Goal: Find specific page/section: Find specific page/section

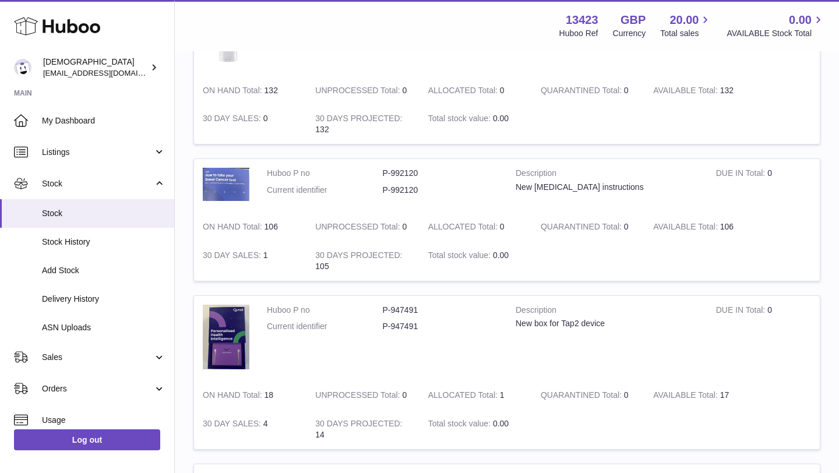
scroll to position [162, 0]
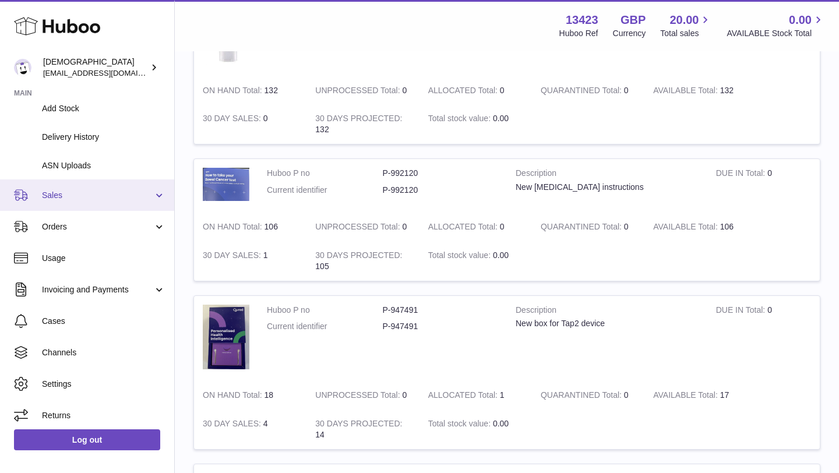
click at [101, 186] on link "Sales" at bounding box center [87, 194] width 174 height 31
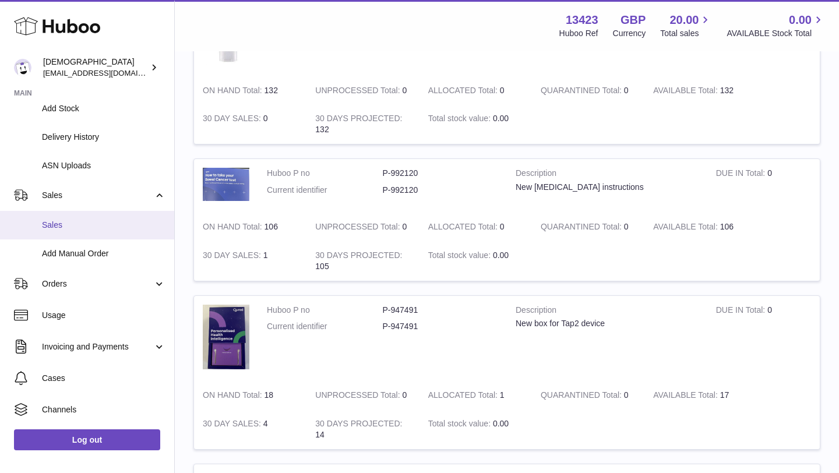
click at [90, 219] on link "Sales" at bounding box center [87, 225] width 174 height 29
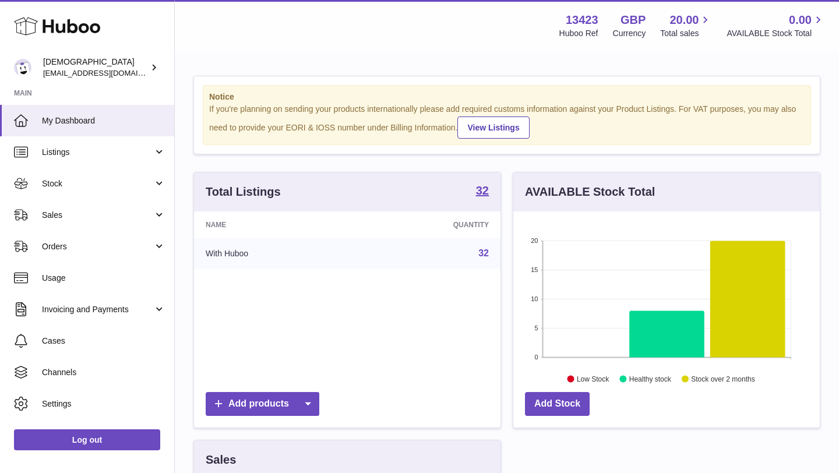
scroll to position [182, 306]
click at [76, 220] on span "Sales" at bounding box center [97, 215] width 111 height 11
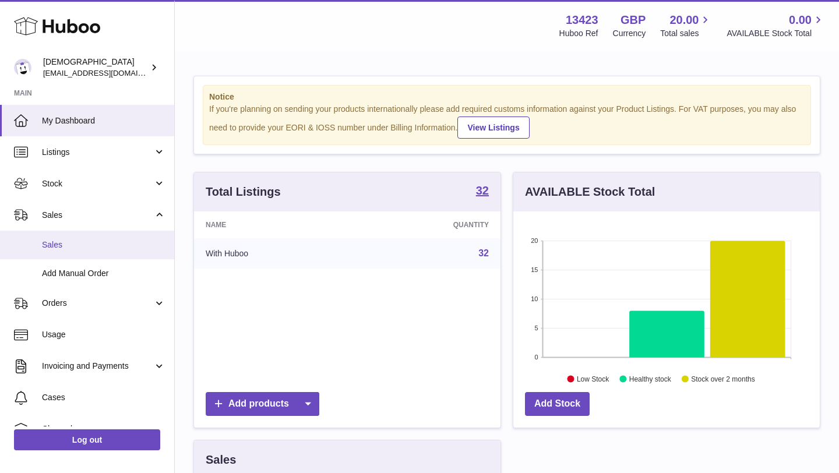
click at [75, 234] on link "Sales" at bounding box center [87, 245] width 174 height 29
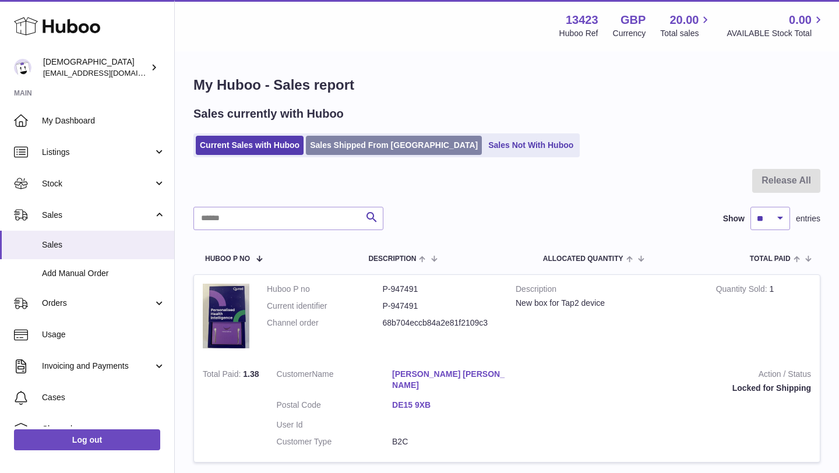
click at [355, 153] on link "Sales Shipped From [GEOGRAPHIC_DATA]" at bounding box center [394, 145] width 176 height 19
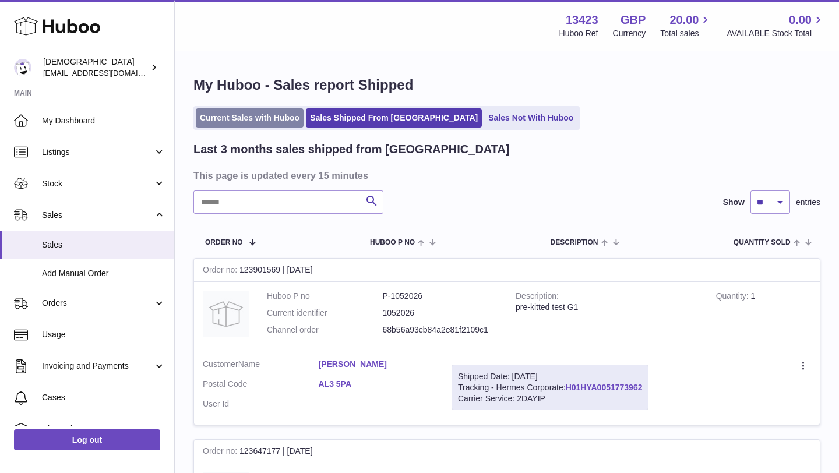
click at [264, 125] on link "Current Sales with Huboo" at bounding box center [250, 117] width 108 height 19
